Goal: Task Accomplishment & Management: Complete application form

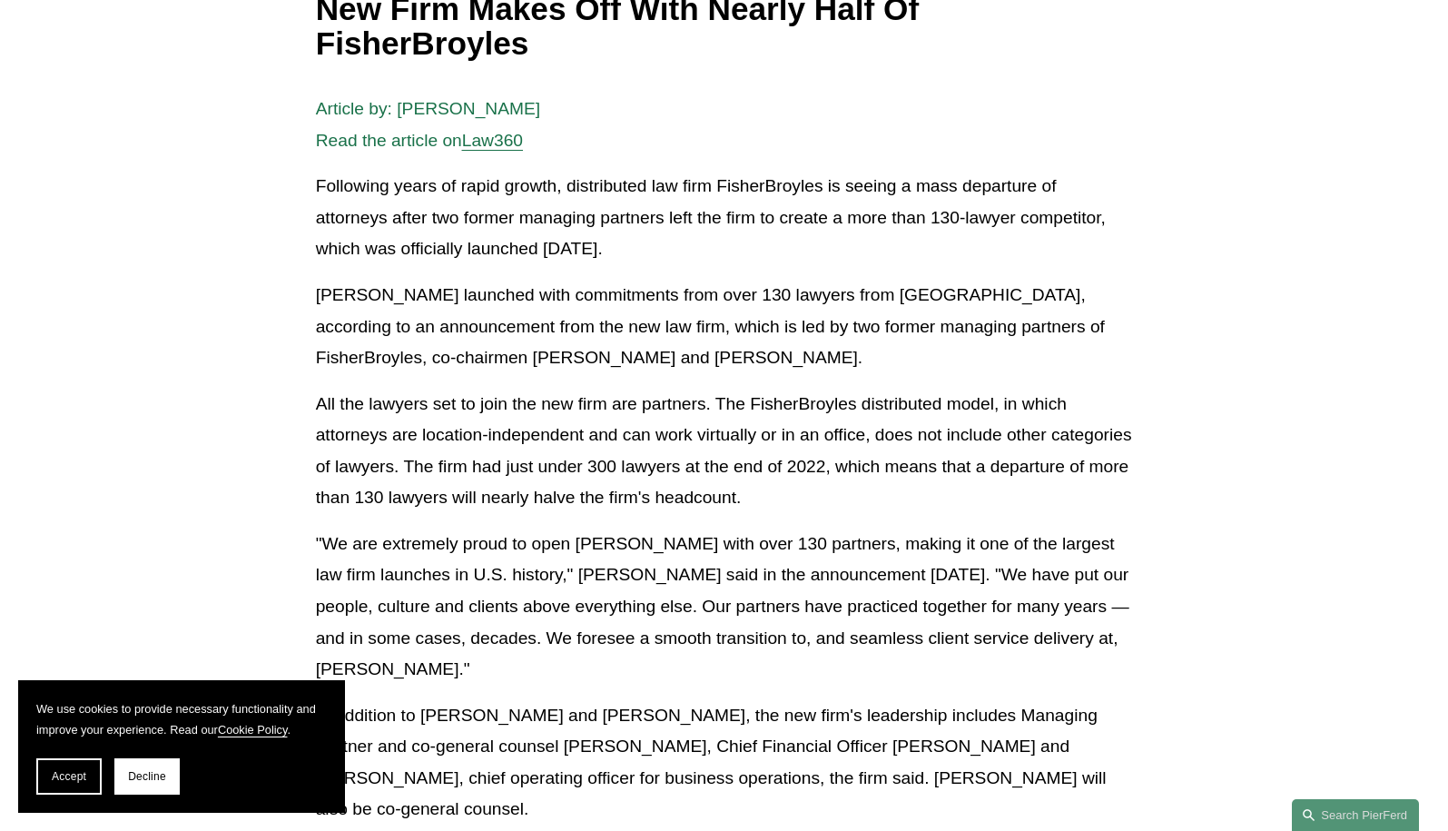
scroll to position [344, 0]
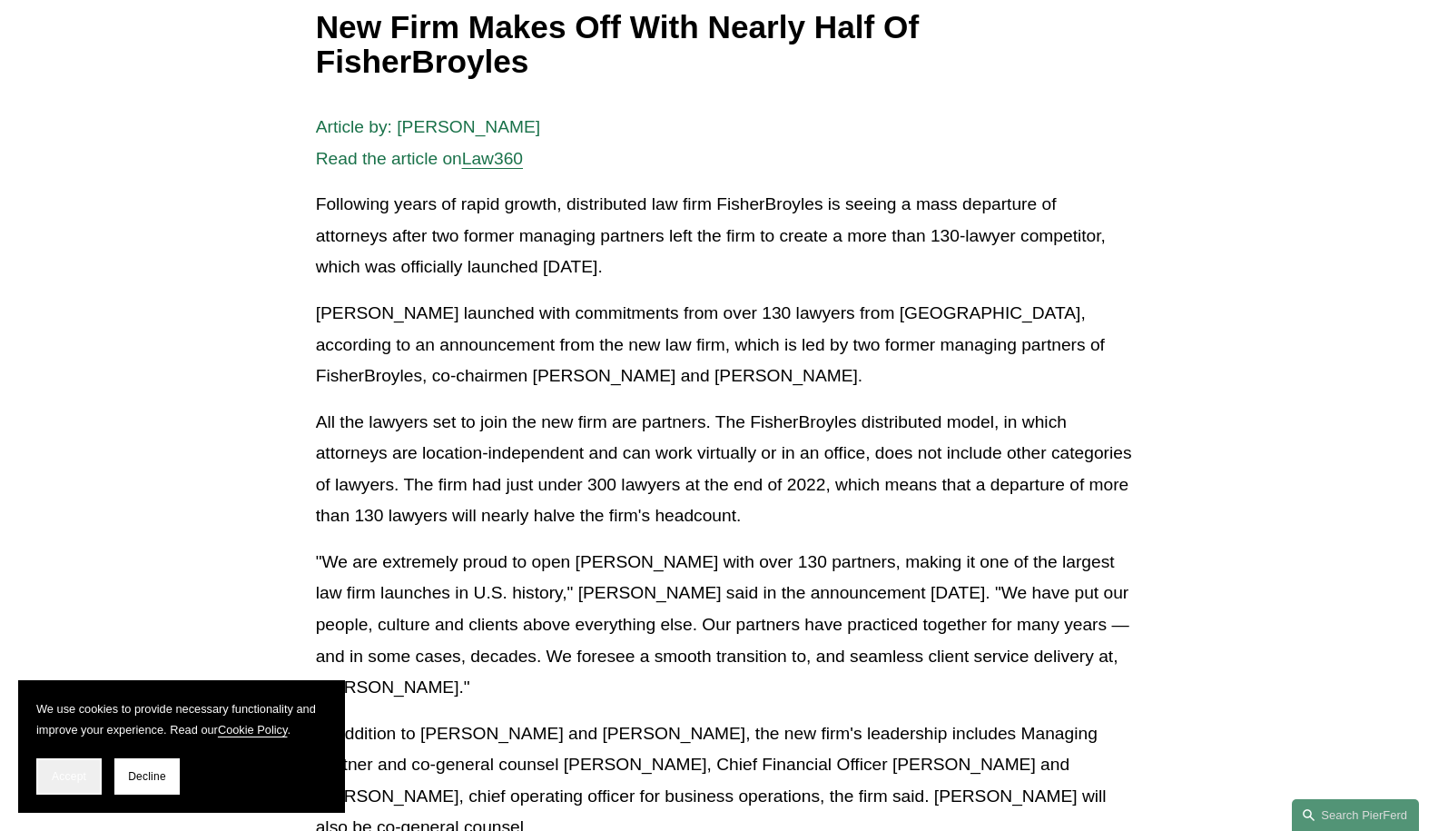
click at [84, 781] on span "Accept" at bounding box center [69, 776] width 34 height 13
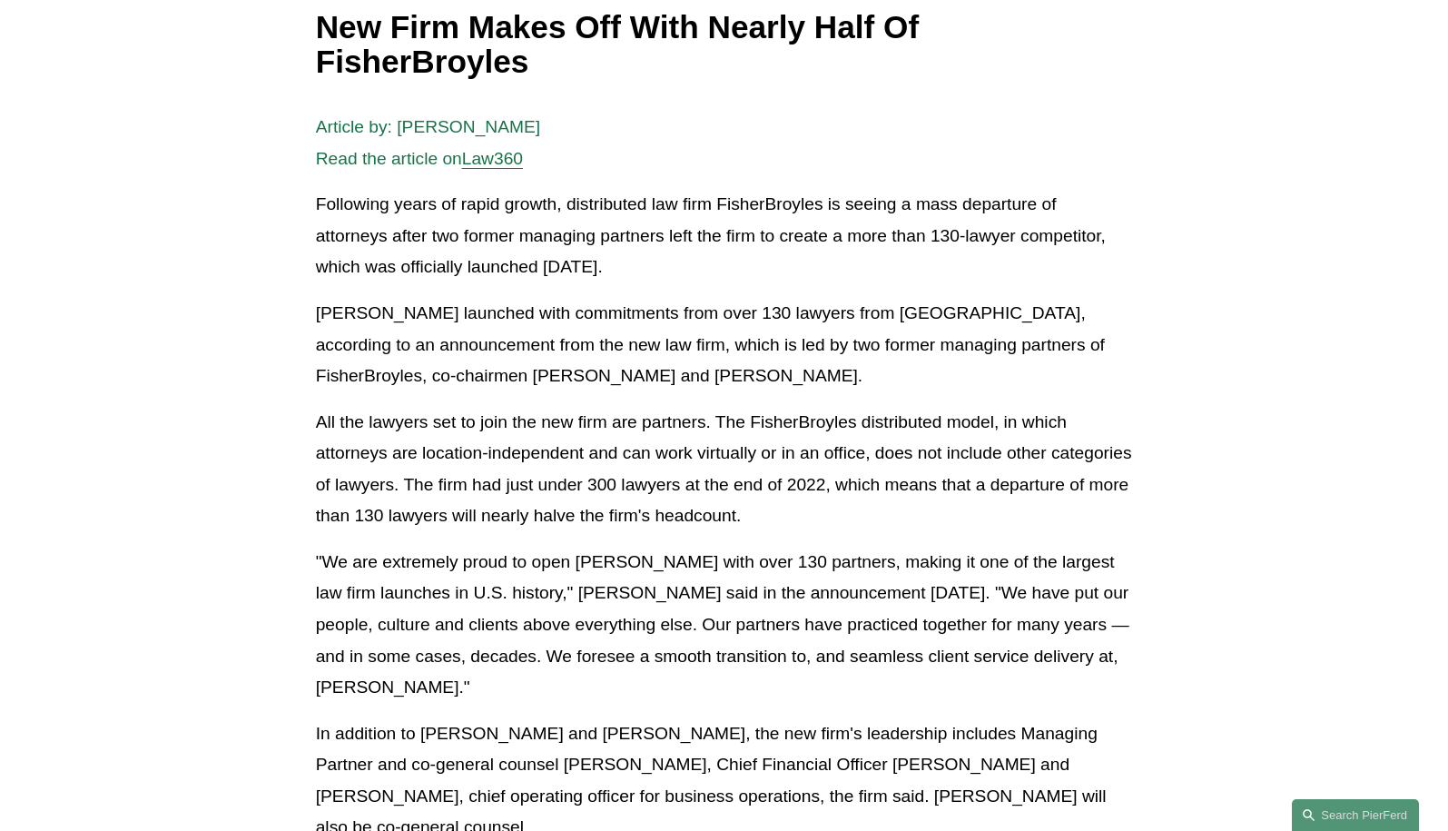
click at [225, 529] on article "Back to News & Events New Firm Makes Off With Nearly Half Of FisherBroyles News…" at bounding box center [724, 646] width 1448 height 1671
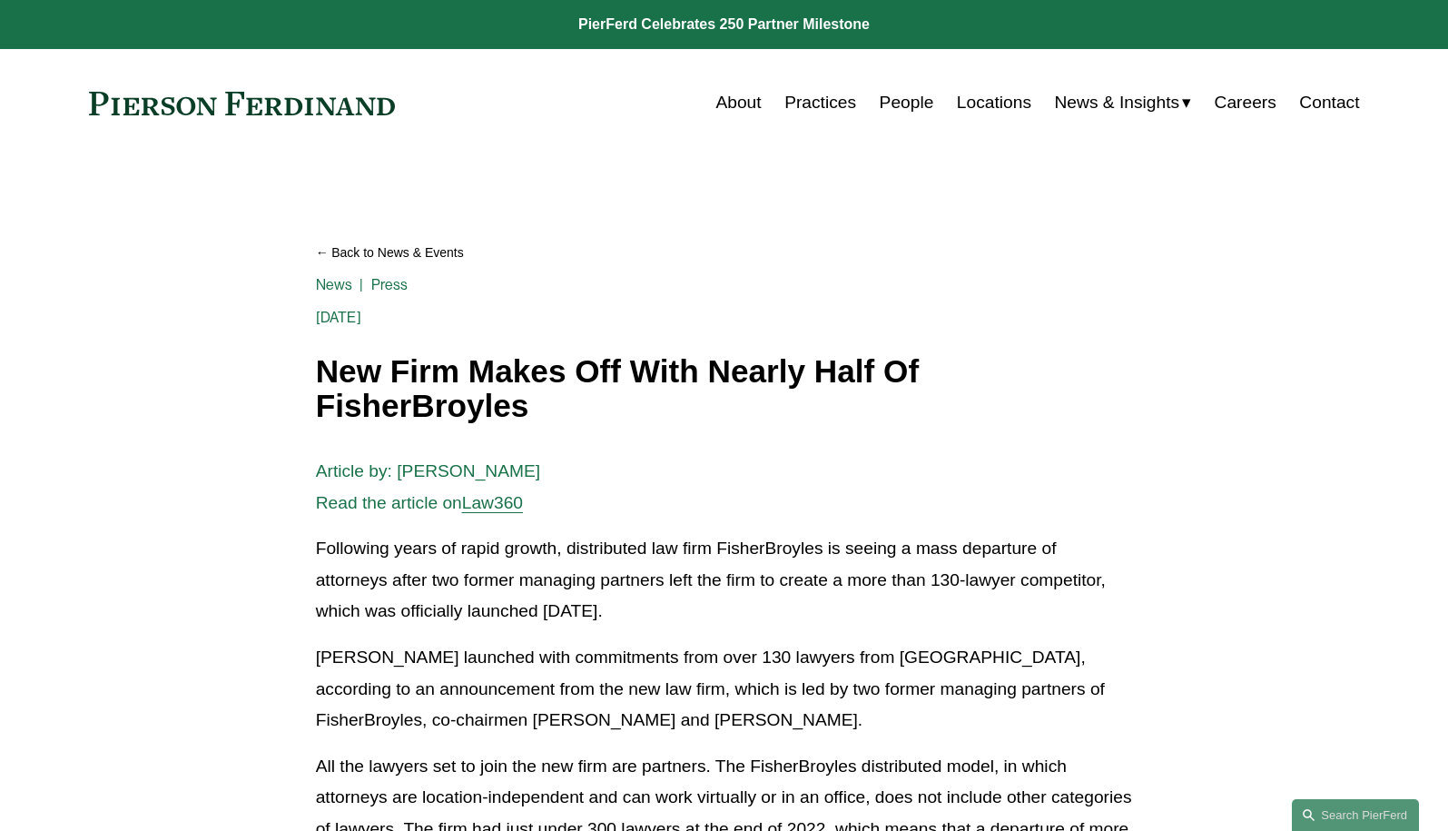
scroll to position [0, 0]
click at [731, 103] on link "About" at bounding box center [737, 102] width 45 height 34
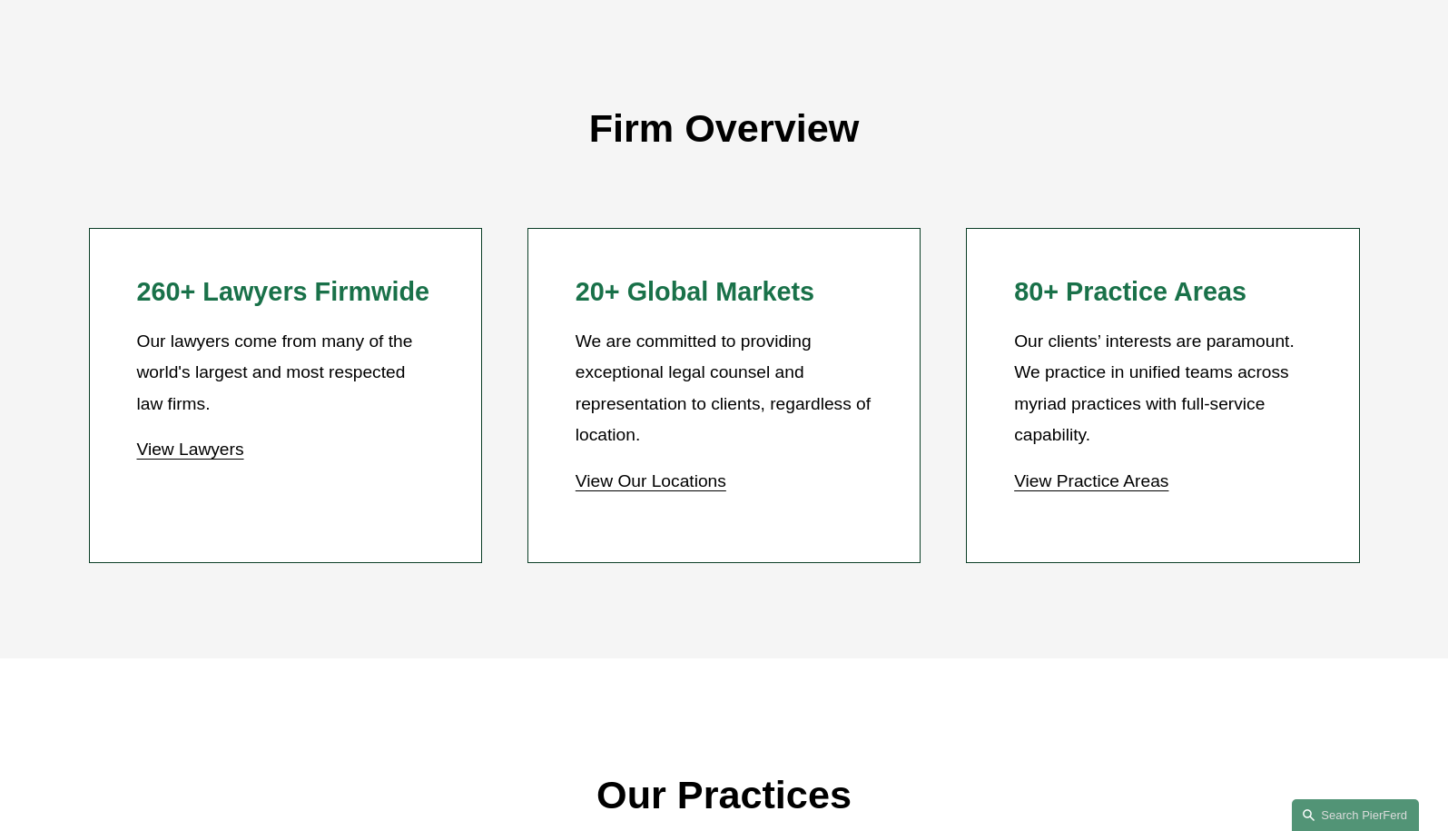
scroll to position [1473, 0]
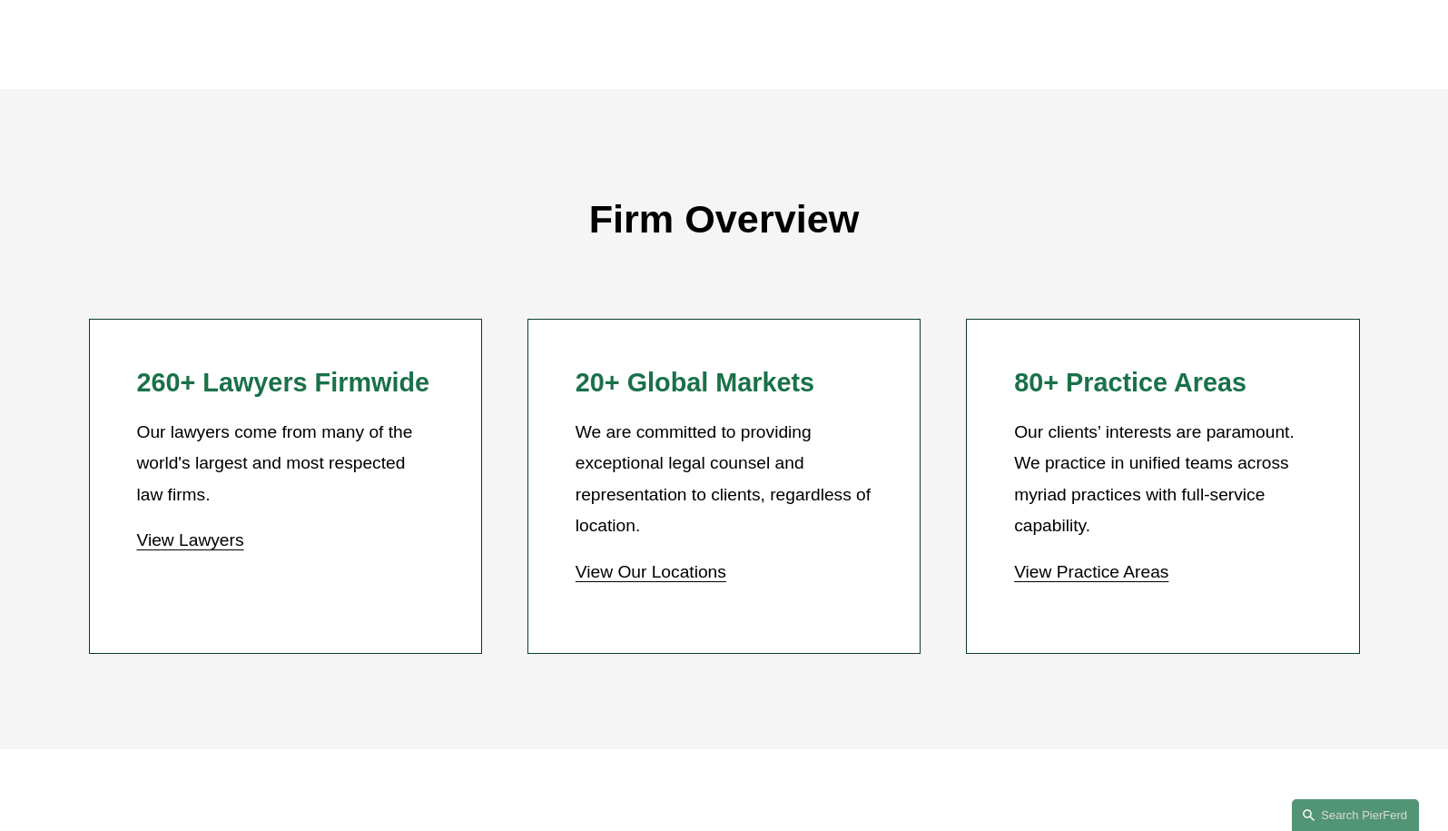
click at [1101, 573] on link "View Practice Areas" at bounding box center [1091, 571] width 154 height 19
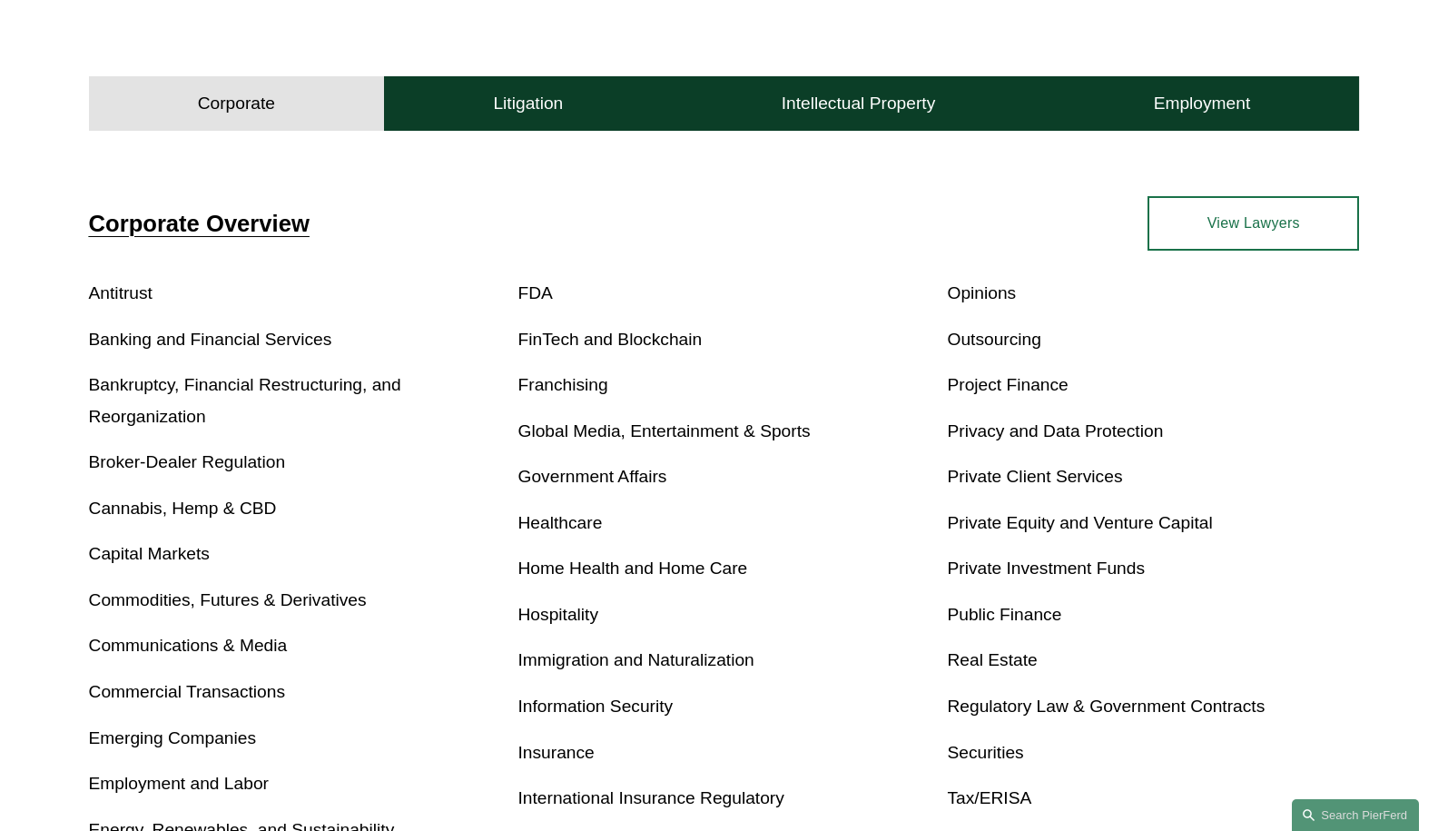
scroll to position [709, 0]
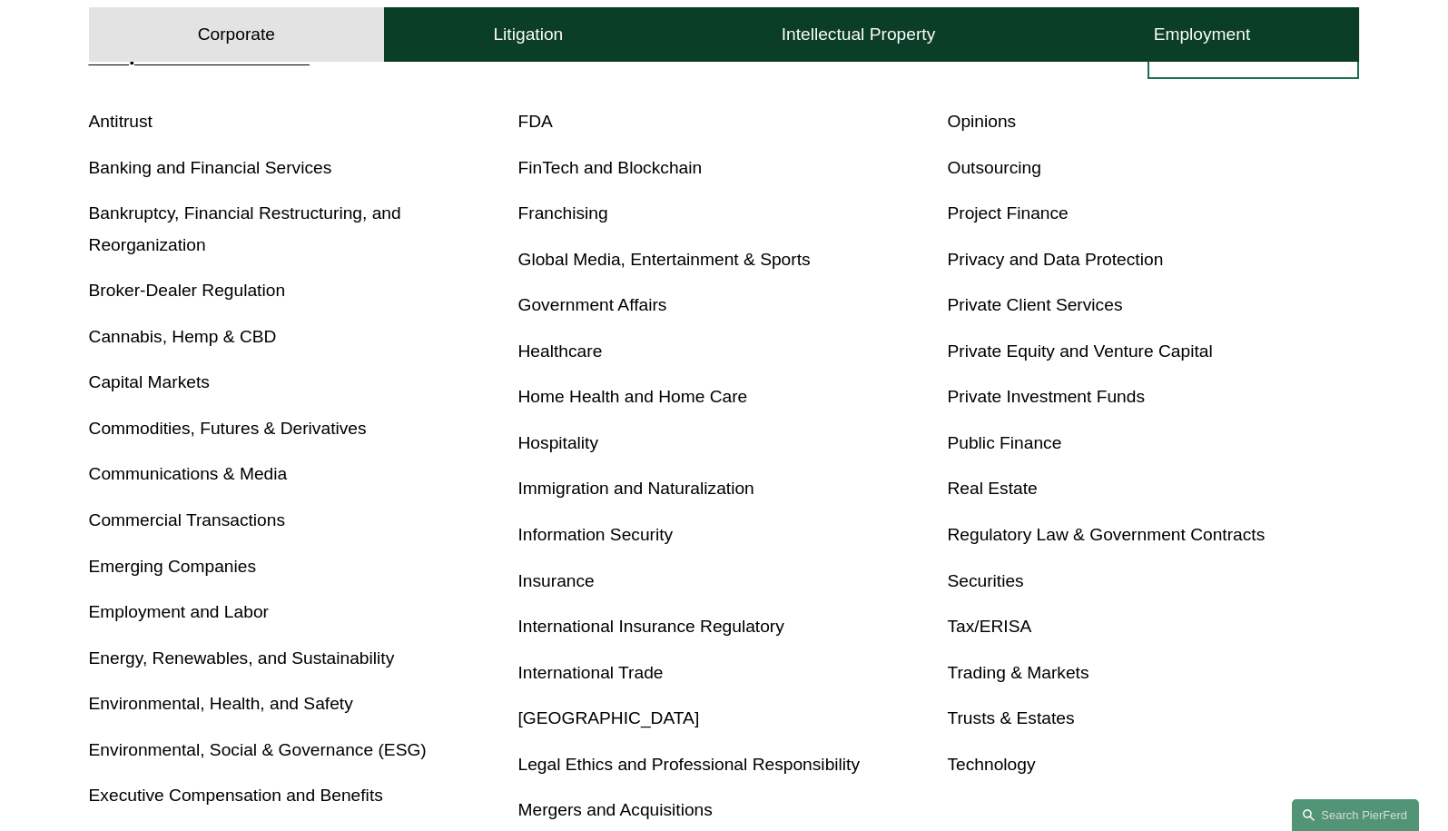
click at [973, 497] on link "Real Estate" at bounding box center [992, 487] width 90 height 19
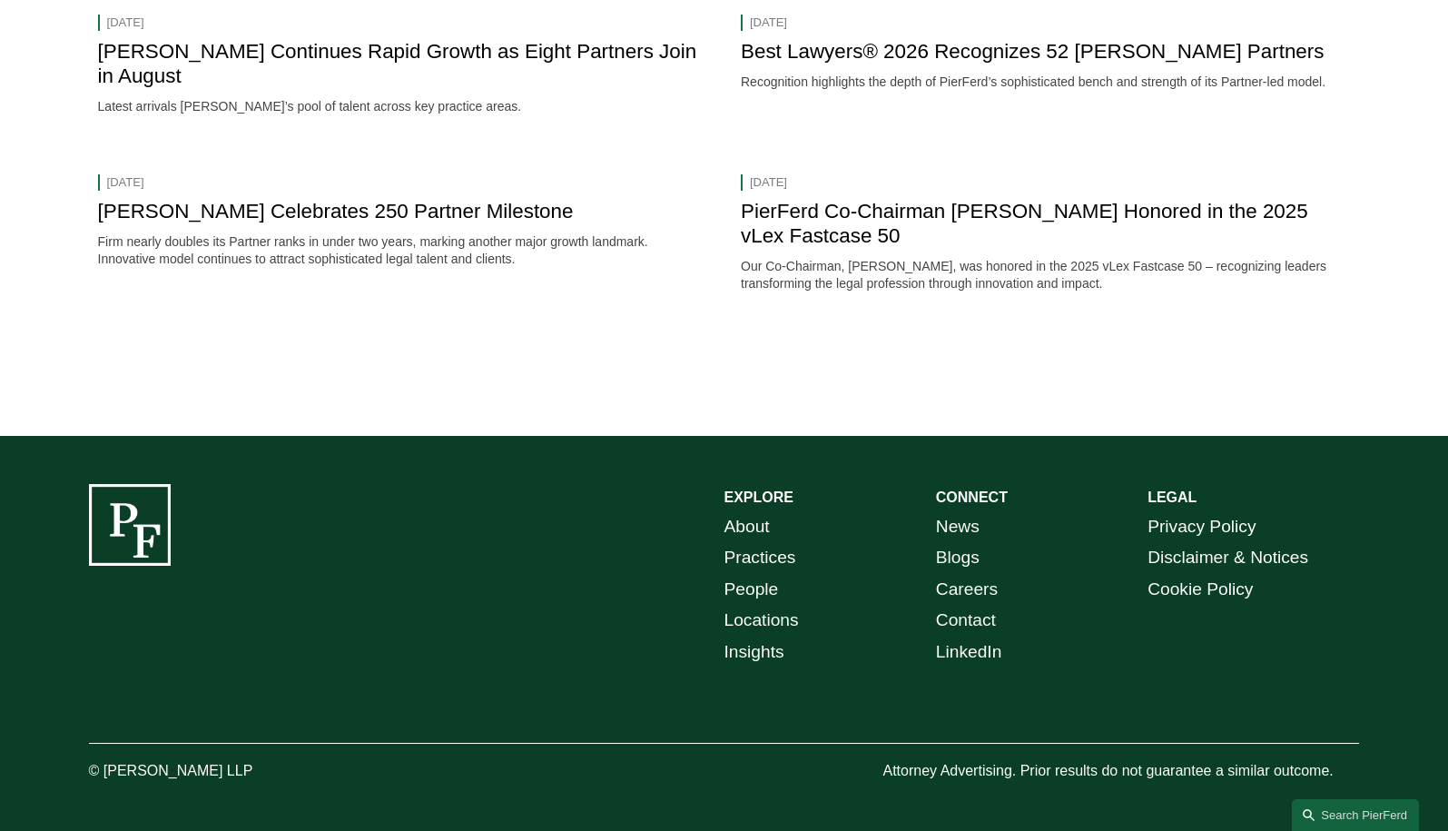
scroll to position [3268, 0]
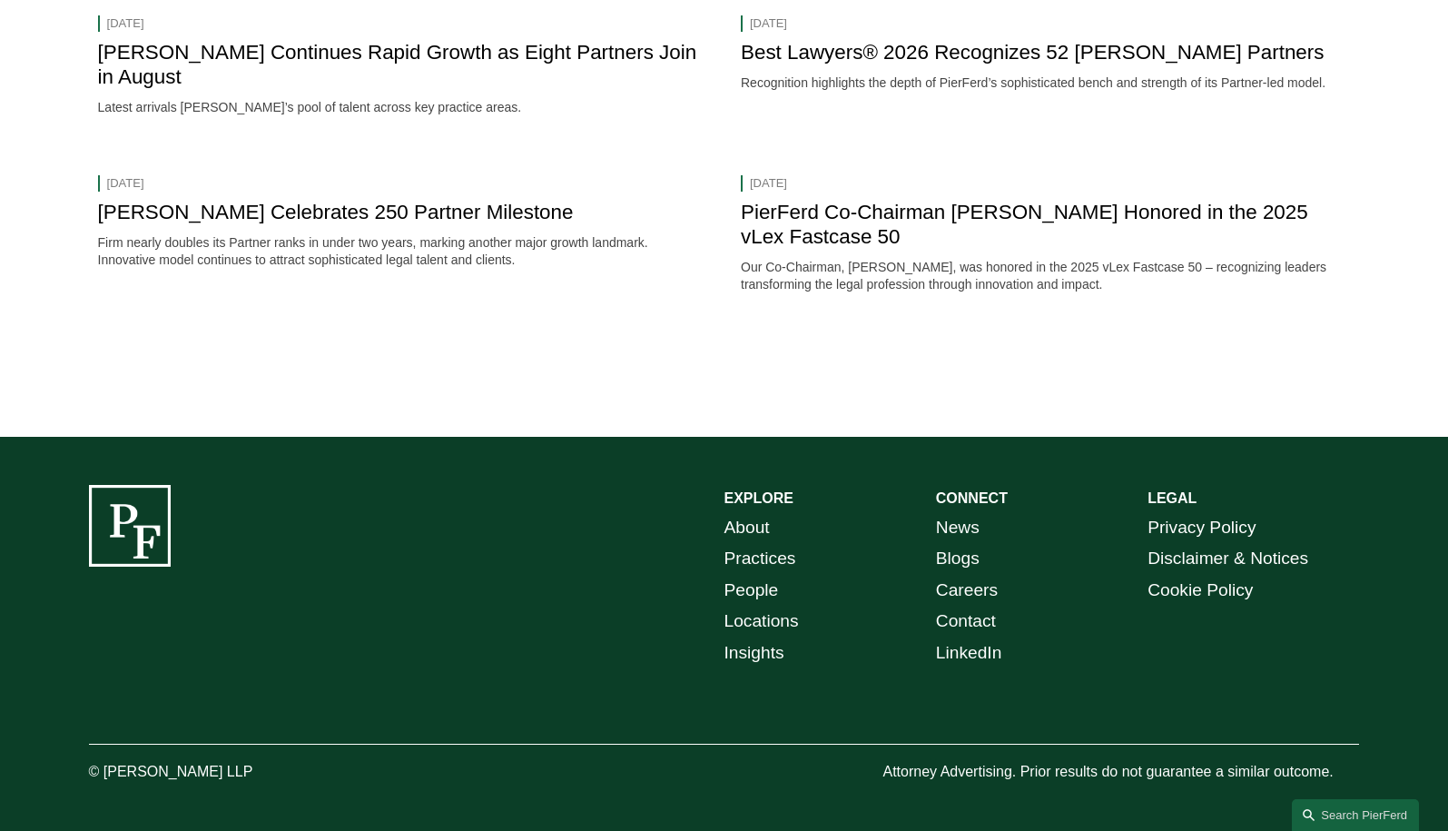
click at [973, 590] on link "Careers" at bounding box center [967, 591] width 62 height 32
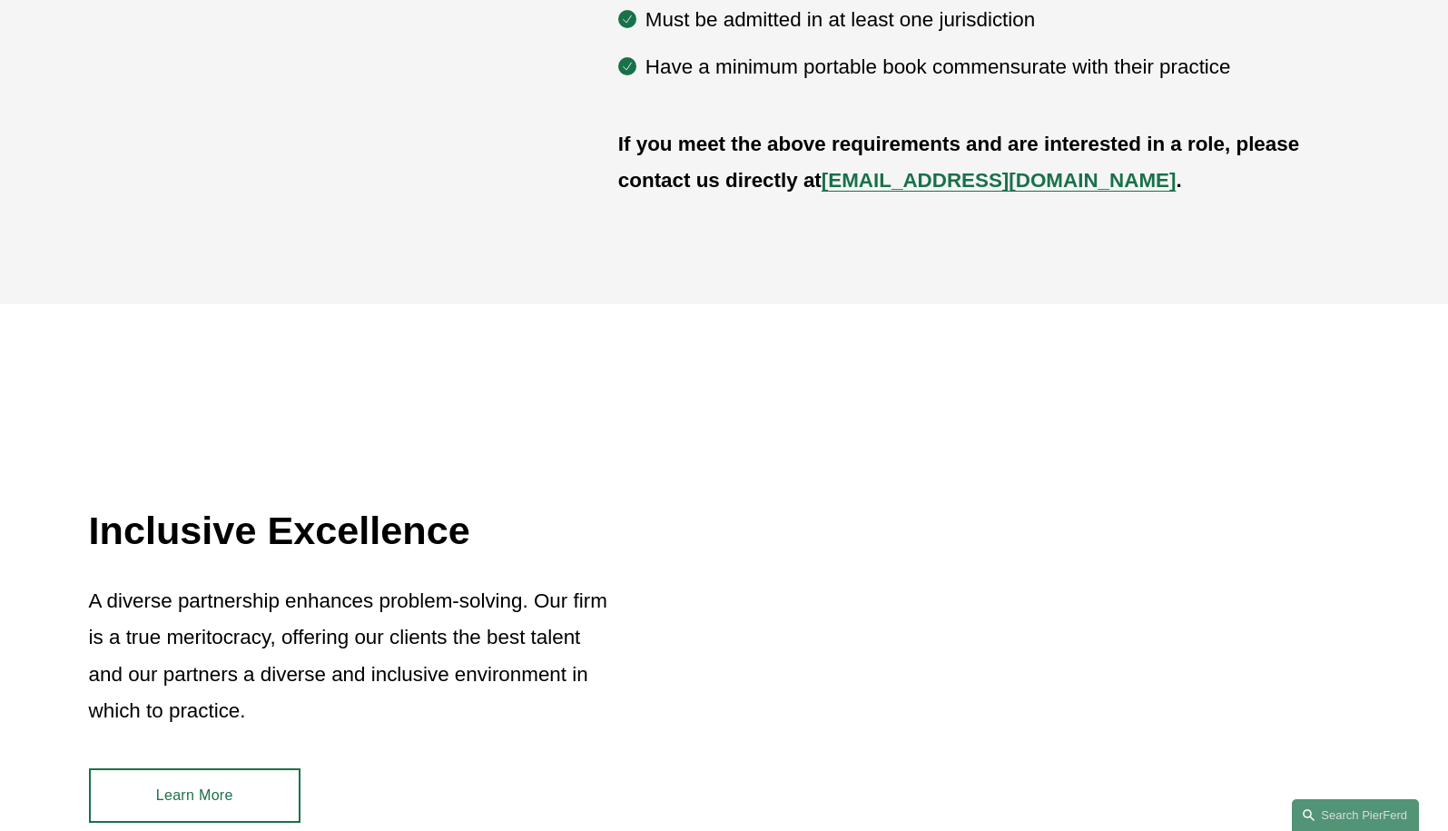
scroll to position [1105, 0]
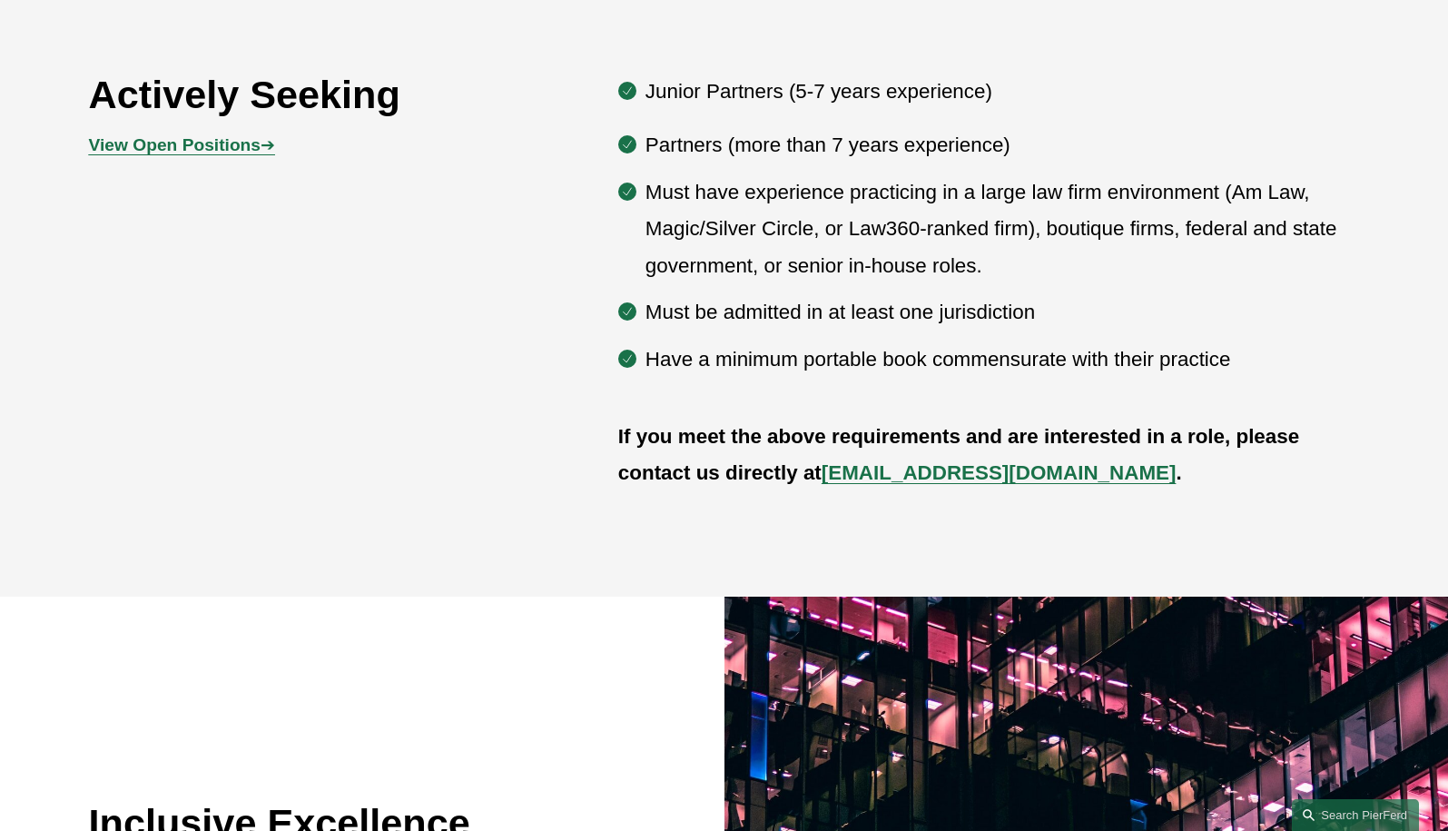
click at [213, 154] on strong "View Open Positions" at bounding box center [175, 144] width 172 height 19
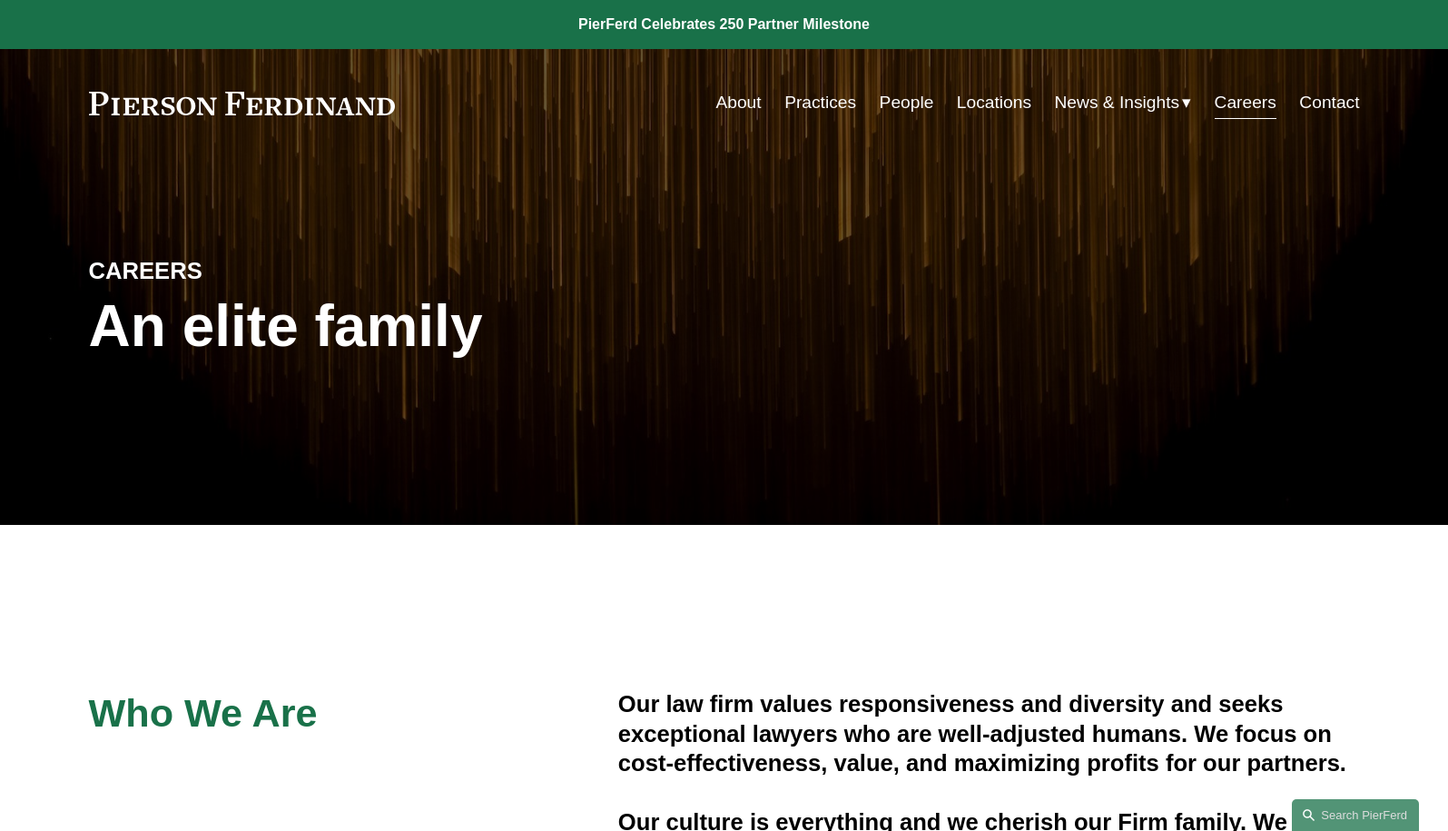
scroll to position [0, 0]
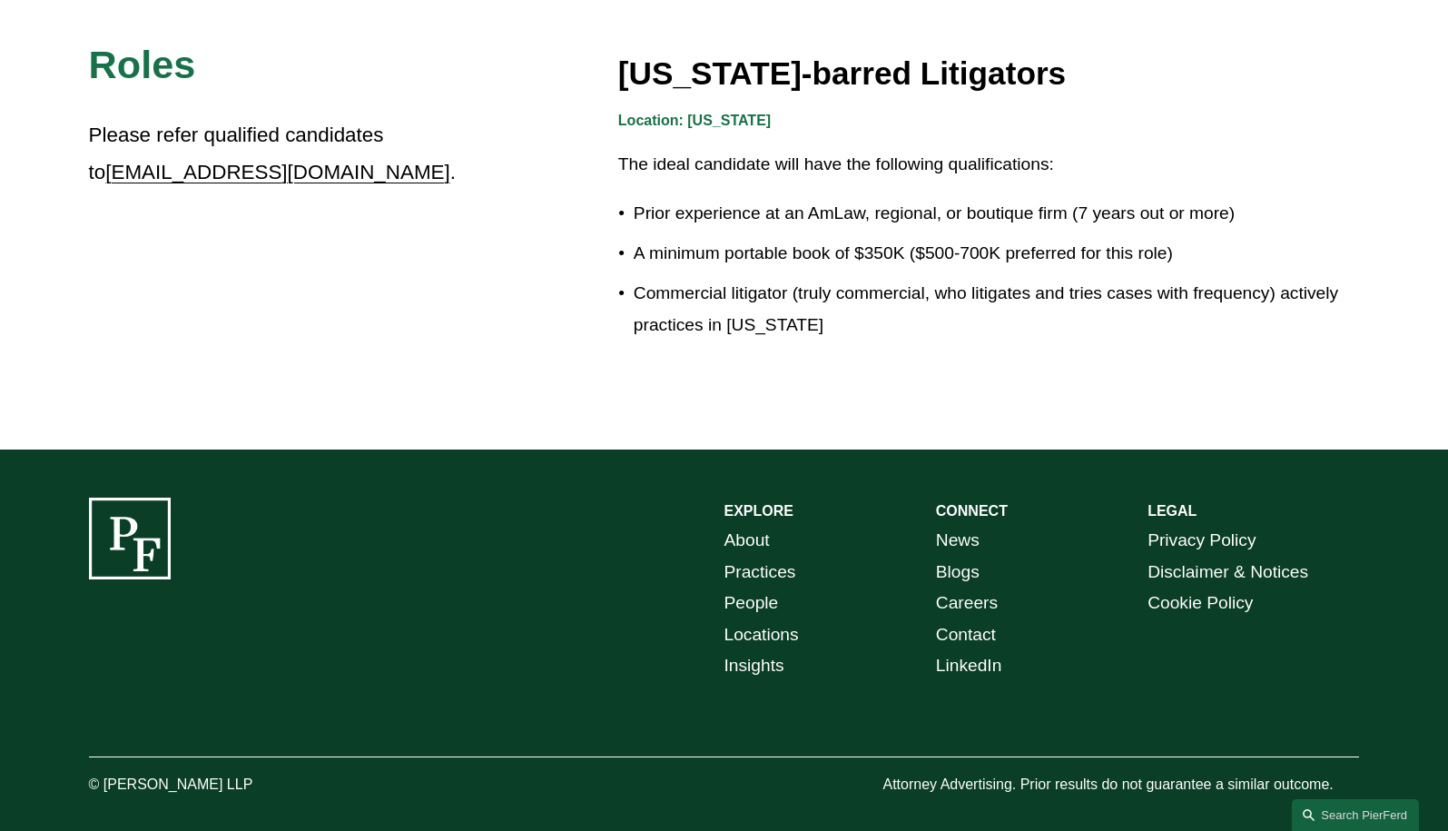
scroll to position [3231, 0]
